Goal: Information Seeking & Learning: Learn about a topic

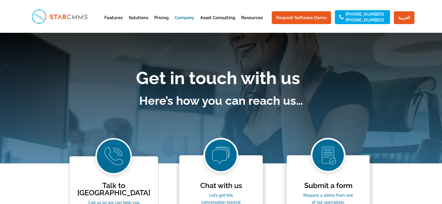
click at [168, 17] on link "Pricing" at bounding box center [161, 23] width 14 height 14
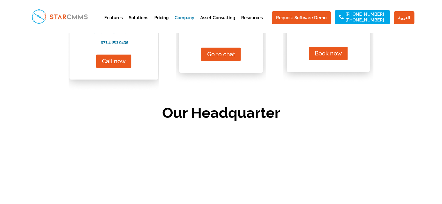
scroll to position [261, 0]
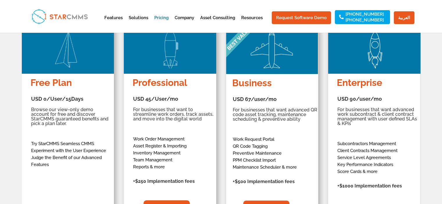
scroll to position [116, 0]
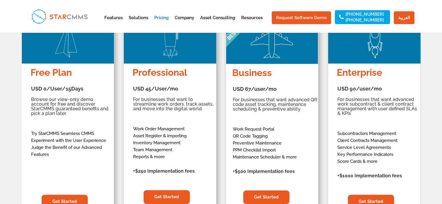
click at [173, 129] on p "Work Order Management Asset Register & Importing Inventory Management Team Mana…" at bounding box center [173, 142] width 81 height 35
click at [171, 139] on p "Work Order Management Asset Register & Importing Inventory Management Team Mana…" at bounding box center [173, 142] width 81 height 35
click at [153, 144] on p "Work Order Management Asset Register & Importing Inventory Management Team Mana…" at bounding box center [173, 142] width 81 height 35
click at [141, 151] on p "Work Order Management Asset Register & Importing Inventory Management Team Mana…" at bounding box center [173, 142] width 81 height 35
click at [145, 156] on p "Work Order Management Asset Register & Importing Inventory Management Team Mana…" at bounding box center [173, 142] width 81 height 35
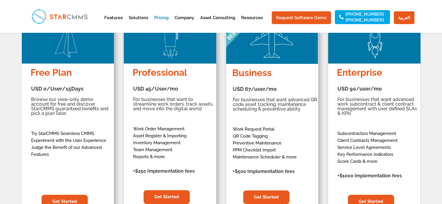
click at [245, 100] on div "USD 67/user/mo $804/ User $723/User For businesses that want advanced QR code a…" at bounding box center [276, 129] width 87 height 96
click at [247, 102] on h5 "For businesses that want advanced QR code asset tracking, maintenance schedulin…" at bounding box center [276, 106] width 87 height 17
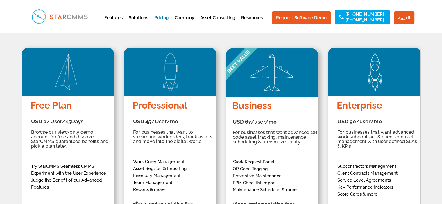
scroll to position [0, 0]
